Goal: Use online tool/utility: Use online tool/utility

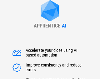
type input "******"
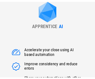
scroll to position [67, 0]
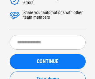
scroll to position [0, 0]
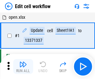
click at [23, 67] on img "button" at bounding box center [23, 65] width 8 height 8
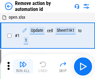
click at [23, 67] on img "button" at bounding box center [23, 65] width 8 height 8
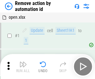
scroll to position [23, 0]
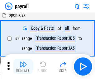
click at [23, 67] on img "button" at bounding box center [23, 65] width 8 height 8
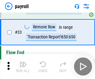
scroll to position [77, 0]
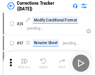
scroll to position [15, 0]
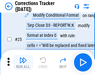
click at [23, 62] on img "button" at bounding box center [23, 60] width 8 height 8
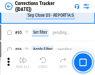
scroll to position [266, 0]
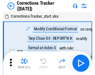
scroll to position [15, 0]
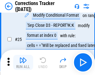
click at [23, 62] on img "button" at bounding box center [23, 60] width 8 height 8
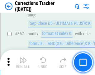
scroll to position [1715, 0]
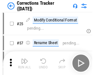
scroll to position [15, 0]
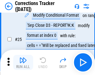
click at [23, 62] on img "button" at bounding box center [23, 60] width 8 height 8
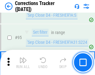
scroll to position [266, 0]
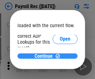
click at [45, 56] on span "Continue" at bounding box center [44, 56] width 18 height 5
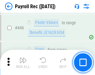
scroll to position [3212, 0]
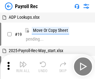
click at [23, 67] on img "button" at bounding box center [23, 65] width 8 height 8
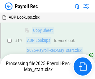
scroll to position [38, 0]
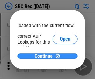
click at [45, 56] on span "Continue" at bounding box center [44, 56] width 18 height 5
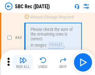
click at [23, 62] on img "button" at bounding box center [23, 60] width 8 height 8
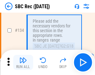
click at [23, 62] on img "button" at bounding box center [23, 60] width 8 height 8
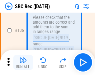
click at [23, 62] on img "button" at bounding box center [23, 60] width 8 height 8
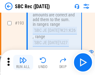
click at [23, 62] on img "button" at bounding box center [23, 60] width 8 height 8
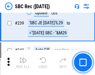
scroll to position [2011, 0]
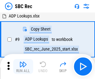
click at [23, 67] on img "button" at bounding box center [23, 65] width 8 height 8
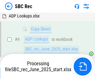
scroll to position [41, 0]
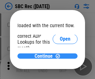
click at [45, 56] on span "Continue" at bounding box center [44, 56] width 18 height 5
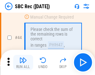
click at [23, 62] on img "button" at bounding box center [23, 60] width 8 height 8
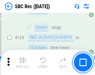
scroll to position [1185, 0]
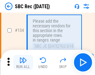
click at [23, 62] on img "button" at bounding box center [23, 60] width 8 height 8
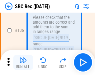
click at [23, 62] on img "button" at bounding box center [23, 60] width 8 height 8
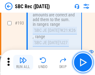
click at [23, 62] on img "button" at bounding box center [23, 60] width 8 height 8
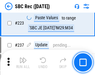
scroll to position [1857, 0]
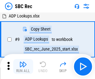
click at [23, 67] on img "button" at bounding box center [23, 65] width 8 height 8
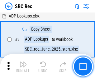
scroll to position [41, 0]
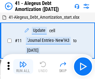
click at [23, 67] on img "button" at bounding box center [23, 65] width 8 height 8
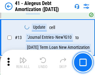
scroll to position [77, 0]
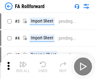
click at [23, 62] on img "button" at bounding box center [23, 65] width 8 height 8
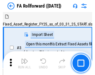
scroll to position [10, 0]
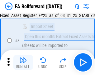
click at [23, 62] on img "button" at bounding box center [23, 60] width 8 height 8
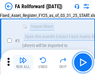
scroll to position [58, 0]
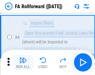
click at [23, 62] on img "button" at bounding box center [23, 60] width 8 height 8
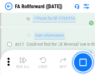
scroll to position [2898, 0]
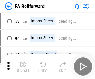
click at [23, 62] on img "button" at bounding box center [23, 65] width 8 height 8
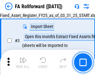
click at [23, 62] on img "button" at bounding box center [23, 60] width 8 height 8
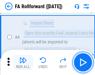
click at [23, 62] on img "button" at bounding box center [23, 60] width 8 height 8
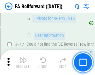
scroll to position [2898, 0]
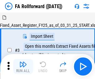
click at [23, 62] on img "button" at bounding box center [23, 65] width 8 height 8
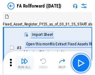
scroll to position [10, 0]
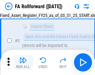
click at [23, 62] on img "button" at bounding box center [23, 60] width 8 height 8
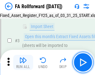
scroll to position [58, 0]
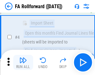
click at [23, 62] on img "button" at bounding box center [23, 60] width 8 height 8
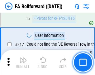
scroll to position [2898, 0]
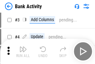
click at [23, 51] on img "button" at bounding box center [23, 49] width 8 height 8
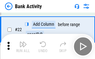
scroll to position [168, 0]
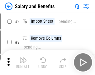
click at [23, 62] on img "button" at bounding box center [23, 60] width 8 height 8
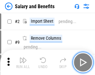
scroll to position [8, 0]
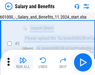
click at [23, 62] on img "button" at bounding box center [23, 60] width 8 height 8
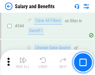
scroll to position [2931, 0]
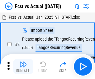
click at [23, 62] on img "button" at bounding box center [23, 65] width 8 height 8
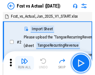
scroll to position [8, 0]
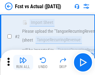
click at [23, 62] on img "button" at bounding box center [23, 60] width 8 height 8
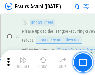
scroll to position [59, 0]
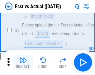
click at [23, 62] on img "button" at bounding box center [23, 60] width 8 height 8
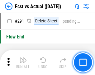
scroll to position [2963, 0]
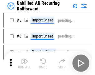
scroll to position [13, 0]
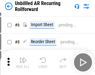
click at [23, 62] on img "button" at bounding box center [23, 60] width 8 height 8
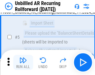
click at [23, 62] on img "button" at bounding box center [23, 60] width 8 height 8
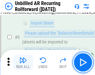
scroll to position [59, 0]
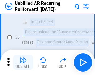
click at [23, 62] on img "button" at bounding box center [23, 60] width 8 height 8
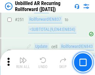
scroll to position [2126, 0]
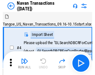
scroll to position [10, 0]
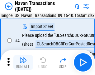
click at [23, 62] on img "button" at bounding box center [23, 60] width 8 height 8
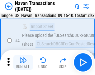
click at [23, 62] on img "button" at bounding box center [23, 60] width 8 height 8
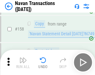
scroll to position [2030, 0]
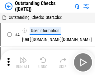
click at [23, 62] on img "button" at bounding box center [23, 60] width 8 height 8
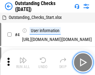
scroll to position [26, 0]
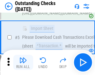
click at [23, 62] on img "button" at bounding box center [23, 60] width 8 height 8
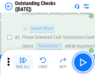
scroll to position [65, 0]
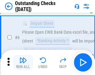
click at [23, 62] on img "button" at bounding box center [23, 60] width 8 height 8
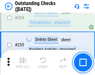
scroll to position [1901, 0]
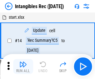
click at [23, 67] on img "button" at bounding box center [23, 65] width 8 height 8
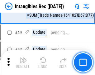
scroll to position [244, 0]
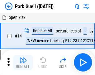
click at [23, 62] on img "button" at bounding box center [23, 60] width 8 height 8
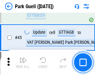
scroll to position [783, 0]
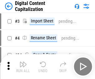
click at [23, 62] on img "button" at bounding box center [23, 65] width 8 height 8
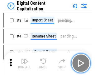
scroll to position [13, 0]
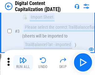
click at [23, 62] on img "button" at bounding box center [23, 60] width 8 height 8
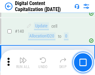
scroll to position [659, 0]
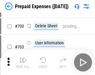
click at [23, 62] on img "button" at bounding box center [23, 60] width 8 height 8
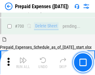
scroll to position [1684, 0]
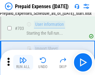
click at [23, 62] on img "button" at bounding box center [23, 60] width 8 height 8
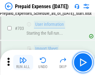
scroll to position [1721, 0]
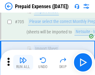
click at [23, 62] on img "button" at bounding box center [23, 60] width 8 height 8
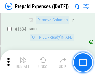
scroll to position [6095, 0]
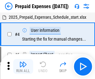
click at [23, 67] on img "button" at bounding box center [23, 65] width 8 height 8
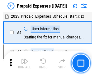
scroll to position [28, 0]
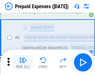
click at [23, 62] on img "button" at bounding box center [23, 60] width 8 height 8
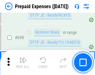
scroll to position [2180, 0]
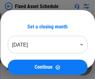
click at [23, 67] on img "button" at bounding box center [23, 65] width 8 height 8
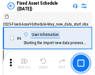
scroll to position [34, 0]
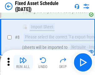
click at [23, 62] on img "button" at bounding box center [23, 60] width 8 height 8
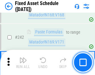
scroll to position [1939, 0]
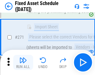
click at [23, 62] on img "button" at bounding box center [23, 60] width 8 height 8
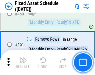
scroll to position [2798, 0]
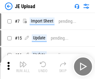
click at [23, 67] on img "button" at bounding box center [23, 65] width 8 height 8
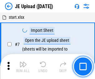
scroll to position [2, 0]
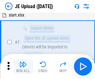
click at [23, 67] on img "button" at bounding box center [23, 65] width 8 height 8
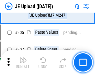
scroll to position [1511, 0]
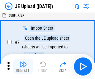
click at [23, 67] on img "button" at bounding box center [23, 65] width 8 height 8
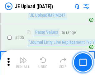
scroll to position [1511, 0]
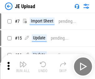
click at [23, 67] on img "button" at bounding box center [23, 65] width 8 height 8
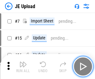
scroll to position [2, 0]
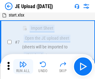
click at [23, 67] on img "button" at bounding box center [23, 65] width 8 height 8
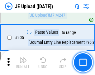
scroll to position [1511, 0]
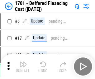
click at [23, 67] on img "button" at bounding box center [23, 65] width 8 height 8
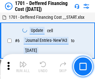
scroll to position [75, 0]
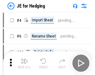
scroll to position [1, 0]
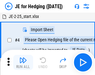
click at [23, 62] on img "button" at bounding box center [23, 60] width 8 height 8
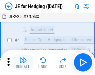
click at [23, 62] on img "button" at bounding box center [23, 60] width 8 height 8
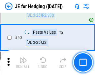
scroll to position [405, 0]
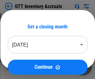
click at [23, 62] on img "button" at bounding box center [23, 65] width 8 height 8
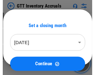
scroll to position [1, 0]
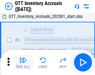
click at [23, 62] on img "button" at bounding box center [23, 60] width 8 height 8
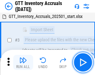
scroll to position [40, 0]
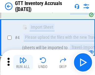
click at [23, 62] on img "button" at bounding box center [23, 60] width 8 height 8
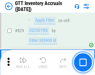
scroll to position [4752, 0]
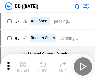
click at [23, 67] on img "button" at bounding box center [23, 65] width 8 height 8
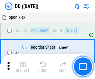
scroll to position [60, 0]
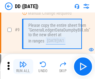
click at [23, 67] on img "button" at bounding box center [23, 65] width 8 height 8
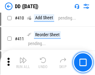
scroll to position [2801, 0]
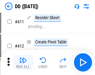
click at [23, 62] on img "button" at bounding box center [23, 60] width 8 height 8
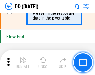
scroll to position [2996, 0]
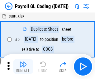
click at [23, 67] on img "button" at bounding box center [23, 65] width 8 height 8
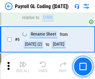
scroll to position [75, 0]
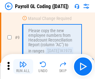
click at [23, 67] on img "button" at bounding box center [23, 65] width 8 height 8
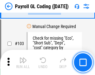
scroll to position [1469, 0]
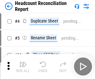
click at [23, 67] on img "button" at bounding box center [23, 65] width 8 height 8
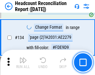
scroll to position [753, 0]
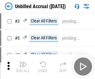
click at [23, 67] on img "button" at bounding box center [23, 65] width 8 height 8
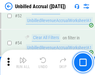
scroll to position [654, 0]
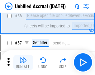
click at [23, 62] on img "button" at bounding box center [23, 60] width 8 height 8
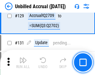
scroll to position [1865, 0]
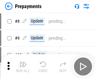
click at [23, 67] on img "button" at bounding box center [23, 65] width 8 height 8
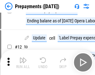
scroll to position [39, 0]
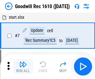
click at [23, 67] on img "button" at bounding box center [23, 65] width 8 height 8
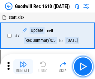
scroll to position [107, 0]
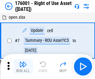
click at [23, 67] on img "button" at bounding box center [23, 65] width 8 height 8
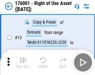
scroll to position [40, 0]
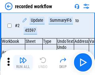
click at [23, 62] on img "button" at bounding box center [23, 60] width 8 height 8
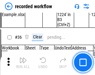
scroll to position [1957, 0]
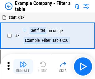
click at [23, 67] on img "button" at bounding box center [23, 65] width 8 height 8
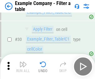
scroll to position [573, 0]
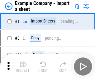
click at [23, 62] on img "button" at bounding box center [23, 65] width 8 height 8
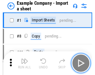
scroll to position [10, 0]
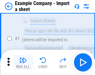
click at [23, 62] on img "button" at bounding box center [23, 60] width 8 height 8
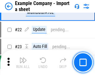
scroll to position [138, 0]
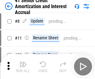
click at [23, 62] on img "button" at bounding box center [23, 65] width 8 height 8
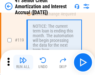
click at [23, 62] on img "button" at bounding box center [23, 60] width 8 height 8
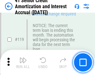
scroll to position [591, 0]
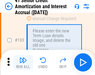
click at [23, 62] on img "button" at bounding box center [23, 60] width 8 height 8
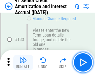
scroll to position [654, 0]
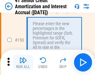
click at [23, 62] on img "button" at bounding box center [23, 60] width 8 height 8
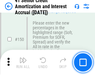
scroll to position [720, 0]
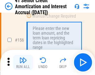
click at [23, 62] on img "button" at bounding box center [23, 60] width 8 height 8
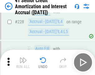
scroll to position [1402, 0]
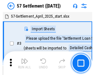
scroll to position [6, 0]
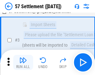
click at [23, 62] on img "button" at bounding box center [23, 60] width 8 height 8
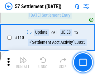
scroll to position [395, 0]
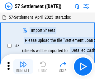
click at [23, 62] on img "button" at bounding box center [23, 65] width 8 height 8
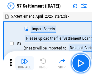
scroll to position [6, 0]
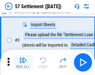
click at [23, 62] on img "button" at bounding box center [23, 60] width 8 height 8
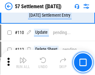
scroll to position [395, 0]
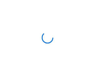
scroll to position [6, 0]
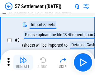
click at [23, 62] on img "button" at bounding box center [23, 60] width 8 height 8
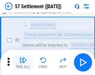
click at [23, 62] on img "button" at bounding box center [23, 60] width 8 height 8
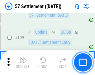
scroll to position [395, 0]
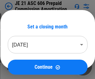
click at [23, 62] on img "button" at bounding box center [23, 65] width 8 height 8
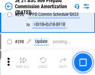
scroll to position [1152, 0]
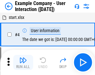
click at [23, 62] on img "button" at bounding box center [23, 60] width 8 height 8
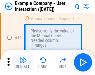
click at [23, 62] on img "button" at bounding box center [23, 60] width 8 height 8
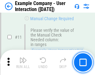
scroll to position [136, 0]
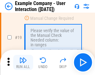
click at [23, 62] on img "button" at bounding box center [23, 60] width 8 height 8
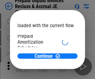
scroll to position [37, 0]
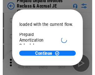
scroll to position [37, 0]
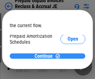
click at [45, 56] on span "Continue" at bounding box center [44, 56] width 18 height 5
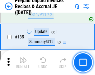
scroll to position [811, 0]
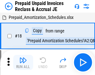
click at [23, 62] on img "button" at bounding box center [23, 60] width 8 height 8
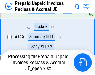
scroll to position [811, 0]
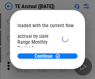
scroll to position [37, 0]
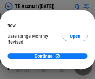
click at [70, 58] on span "Open" at bounding box center [75, 60] width 11 height 5
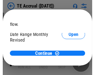
scroll to position [29, 0]
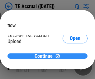
click at [45, 56] on span "Continue" at bounding box center [44, 56] width 18 height 5
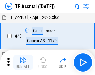
click at [23, 62] on img "button" at bounding box center [23, 60] width 8 height 8
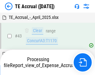
scroll to position [36, 0]
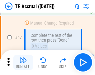
click at [23, 62] on img "button" at bounding box center [23, 60] width 8 height 8
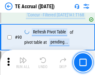
scroll to position [521, 0]
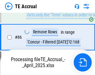
scroll to position [513, 0]
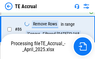
scroll to position [521, 0]
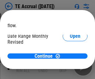
scroll to position [37, 0]
click at [70, 58] on span "Open" at bounding box center [75, 60] width 11 height 5
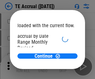
scroll to position [37, 0]
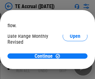
click at [70, 58] on span "Open" at bounding box center [75, 60] width 11 height 5
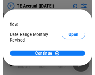
scroll to position [29, 0]
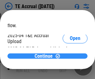
click at [45, 56] on span "Continue" at bounding box center [44, 56] width 18 height 5
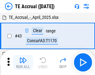
click at [23, 62] on img "button" at bounding box center [23, 60] width 8 height 8
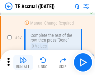
click at [23, 62] on img "button" at bounding box center [23, 60] width 8 height 8
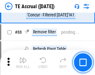
scroll to position [521, 0]
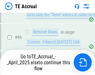
scroll to position [513, 0]
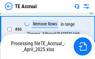
scroll to position [521, 0]
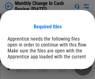
click at [70, 75] on span "Open" at bounding box center [75, 77] width 11 height 5
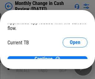
click at [70, 59] on span "Open" at bounding box center [75, 61] width 11 height 5
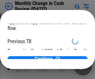
scroll to position [20, 0]
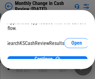
scroll to position [39, 25]
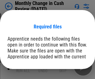
click at [70, 75] on span "Open" at bounding box center [75, 77] width 11 height 5
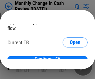
click at [70, 59] on span "Open" at bounding box center [75, 61] width 11 height 5
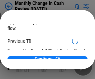
scroll to position [20, 0]
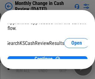
scroll to position [39, 25]
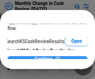
click at [45, 57] on span "Continue" at bounding box center [44, 59] width 18 height 5
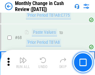
scroll to position [448, 0]
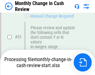
scroll to position [448, 0]
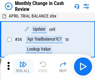
click at [23, 67] on img "button" at bounding box center [23, 65] width 8 height 8
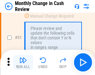
click at [23, 62] on img "button" at bounding box center [23, 60] width 8 height 8
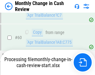
scroll to position [448, 0]
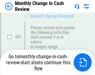
scroll to position [448, 0]
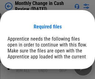
click at [70, 75] on span "Open" at bounding box center [75, 77] width 11 height 5
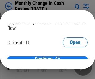
click at [70, 59] on span "Open" at bounding box center [75, 61] width 11 height 5
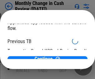
scroll to position [20, 0]
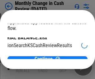
scroll to position [39, 25]
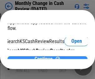
click at [45, 57] on span "Continue" at bounding box center [44, 59] width 18 height 5
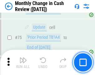
scroll to position [448, 0]
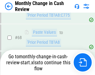
scroll to position [448, 0]
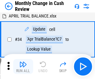
click at [23, 67] on img "button" at bounding box center [23, 65] width 8 height 8
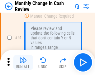
click at [23, 62] on img "button" at bounding box center [23, 60] width 8 height 8
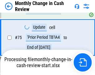
scroll to position [448, 0]
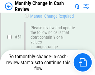
scroll to position [448, 0]
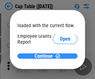
click at [45, 56] on span "Continue" at bounding box center [44, 56] width 18 height 5
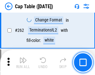
scroll to position [2876, 0]
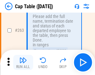
click at [23, 62] on img "button" at bounding box center [23, 60] width 8 height 8
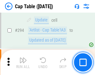
scroll to position [3255, 0]
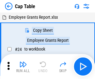
scroll to position [10, 0]
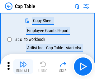
click at [23, 67] on img "button" at bounding box center [23, 65] width 8 height 8
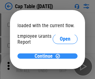
click at [45, 56] on span "Continue" at bounding box center [44, 56] width 18 height 5
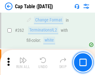
scroll to position [2876, 0]
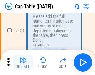
click at [23, 62] on img "button" at bounding box center [23, 60] width 8 height 8
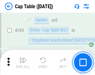
scroll to position [3255, 0]
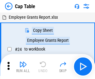
scroll to position [10, 0]
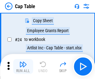
click at [23, 67] on img "button" at bounding box center [23, 65] width 8 height 8
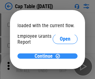
click at [45, 56] on span "Continue" at bounding box center [44, 56] width 18 height 5
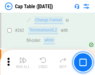
scroll to position [2876, 0]
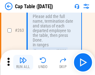
click at [23, 62] on img "button" at bounding box center [23, 60] width 8 height 8
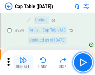
scroll to position [3255, 0]
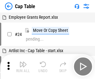
scroll to position [10, 0]
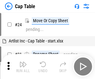
click at [23, 67] on img "button" at bounding box center [23, 65] width 8 height 8
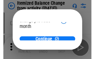
scroll to position [46, 0]
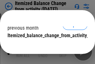
click at [45, 45] on span "Continue" at bounding box center [44, 47] width 18 height 5
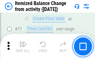
scroll to position [612, 0]
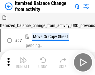
click at [23, 62] on img "button" at bounding box center [23, 60] width 8 height 8
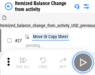
scroll to position [10, 0]
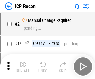
scroll to position [3, 0]
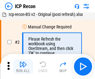
click at [23, 67] on img "button" at bounding box center [23, 65] width 8 height 8
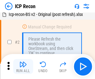
click at [23, 67] on img "button" at bounding box center [23, 65] width 8 height 8
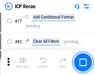
scroll to position [563, 0]
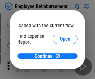
click at [60, 73] on span "Open" at bounding box center [65, 75] width 11 height 5
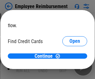
scroll to position [37, 0]
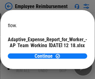
click at [70, 53] on span "Open" at bounding box center [75, 55] width 11 height 5
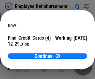
scroll to position [65, 0]
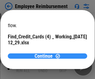
click at [45, 56] on span "Continue" at bounding box center [44, 56] width 18 height 5
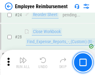
scroll to position [293, 0]
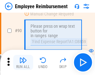
click at [23, 62] on img "button" at bounding box center [23, 60] width 8 height 8
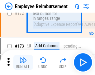
click at [23, 62] on img "button" at bounding box center [23, 60] width 8 height 8
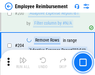
scroll to position [1584, 0]
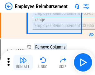
click at [23, 62] on img "button" at bounding box center [23, 60] width 8 height 8
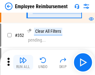
click at [23, 62] on img "button" at bounding box center [23, 60] width 8 height 8
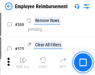
scroll to position [3227, 0]
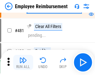
click at [23, 62] on img "button" at bounding box center [23, 60] width 8 height 8
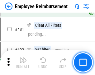
scroll to position [3827, 0]
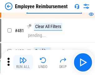
click at [23, 62] on img "button" at bounding box center [23, 60] width 8 height 8
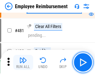
click at [23, 62] on img "button" at bounding box center [23, 60] width 8 height 8
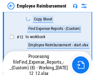
scroll to position [127, 0]
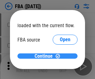
click at [45, 56] on span "Continue" at bounding box center [44, 56] width 18 height 5
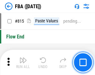
scroll to position [5604, 0]
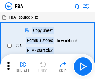
scroll to position [6, 0]
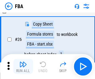
click at [23, 67] on img "button" at bounding box center [23, 65] width 8 height 8
